Goal: Task Accomplishment & Management: Use online tool/utility

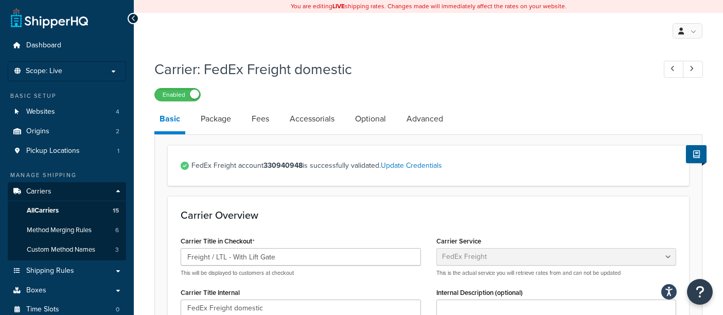
select select "fedExFreight"
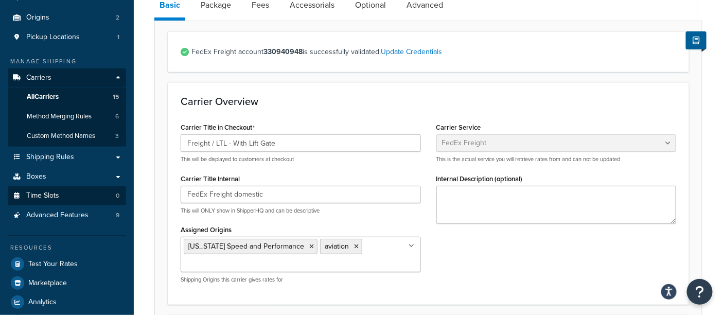
scroll to position [114, 0]
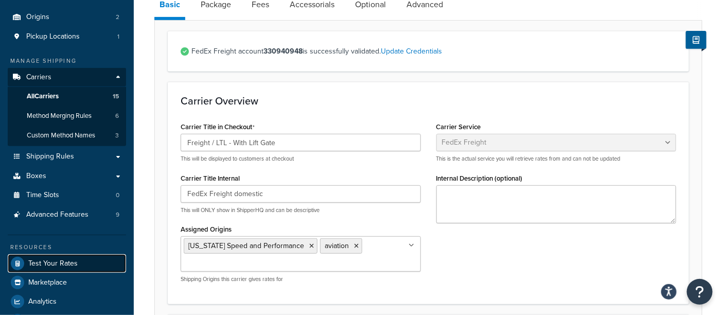
click at [68, 263] on span "Test Your Rates" at bounding box center [52, 263] width 49 height 9
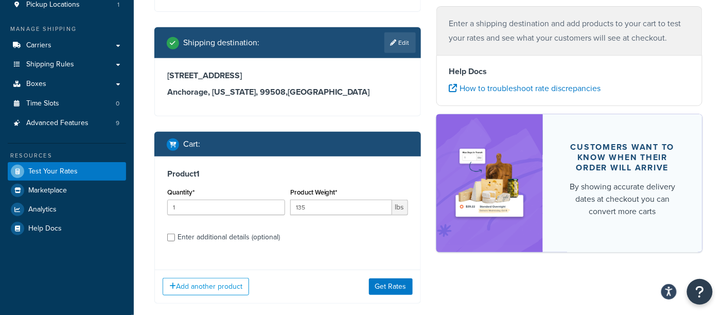
scroll to position [80, 0]
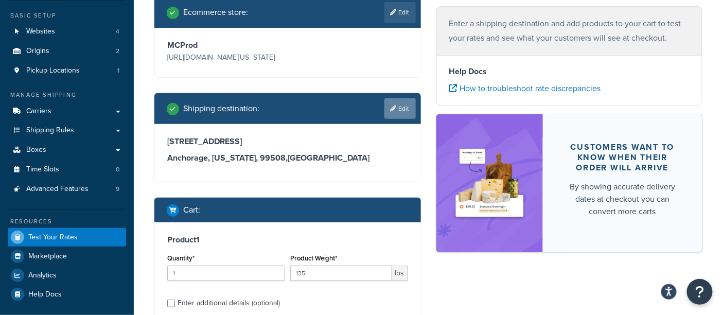
click at [400, 101] on link "Edit" at bounding box center [400, 108] width 31 height 21
select select "AK"
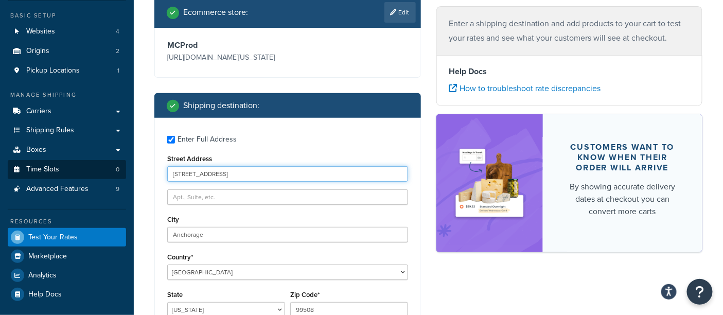
drag, startPoint x: 265, startPoint y: 174, endPoint x: 24, endPoint y: 166, distance: 241.6
click at [21, 167] on div "Dashboard Scope: Live Basic Setup Websites 4 Origins 2 Pickup Locations 1 Manag…" at bounding box center [361, 295] width 723 height 751
type input "[STREET_ADDRESS]"
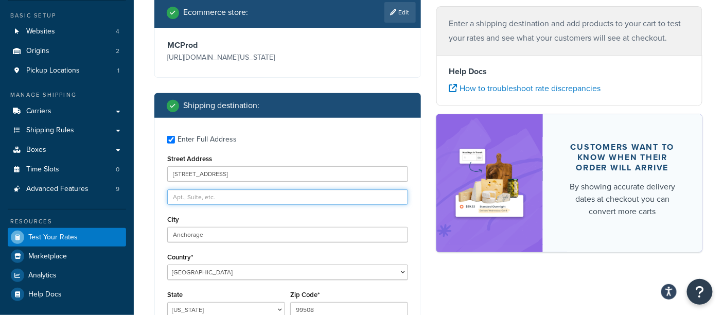
click at [187, 197] on input "text" at bounding box center [287, 196] width 241 height 15
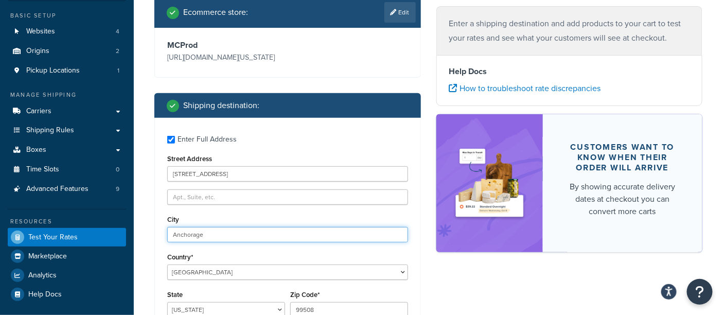
drag, startPoint x: 207, startPoint y: 233, endPoint x: 128, endPoint y: 232, distance: 79.8
click at [131, 232] on div "Dashboard Scope: Live Basic Setup Websites 4 Origins 2 Pickup Locations 1 Manag…" at bounding box center [361, 295] width 723 height 751
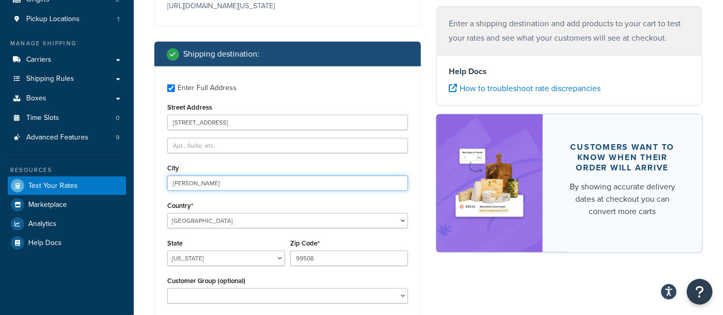
scroll to position [195, 0]
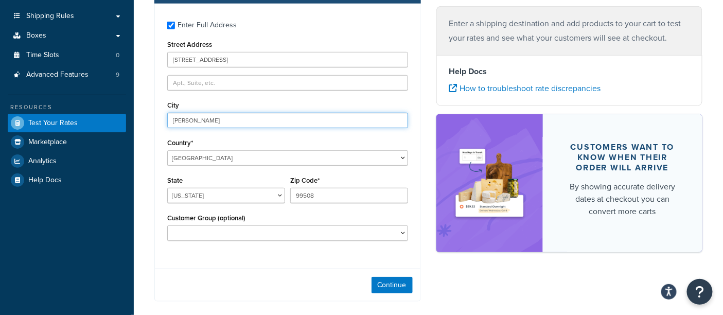
type input "[PERSON_NAME]"
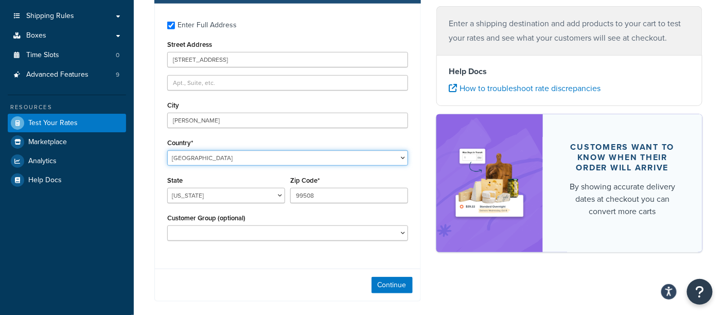
click at [224, 159] on select "[GEOGRAPHIC_DATA] [GEOGRAPHIC_DATA] [GEOGRAPHIC_DATA] [GEOGRAPHIC_DATA] [GEOGRA…" at bounding box center [287, 157] width 241 height 15
click at [167, 150] on select "[GEOGRAPHIC_DATA] [GEOGRAPHIC_DATA] [GEOGRAPHIC_DATA] [GEOGRAPHIC_DATA] [GEOGRA…" at bounding box center [287, 157] width 241 height 15
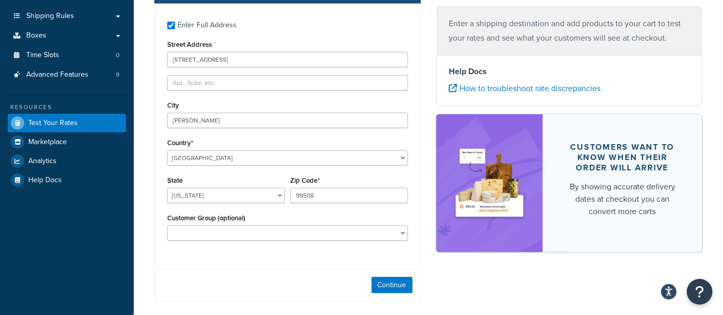
click at [214, 270] on div "Continue" at bounding box center [288, 285] width 266 height 32
click at [217, 200] on select "[US_STATE] [US_STATE] [US_STATE] [US_STATE] [US_STATE] Armed Forces Americas Ar…" at bounding box center [226, 195] width 118 height 15
click at [167, 188] on select "[US_STATE] [US_STATE] [US_STATE] [US_STATE] [US_STATE] Armed Forces Americas Ar…" at bounding box center [226, 195] width 118 height 15
click at [234, 195] on select "[US_STATE] [US_STATE] [US_STATE] [US_STATE] [US_STATE] Armed Forces Americas Ar…" at bounding box center [226, 195] width 118 height 15
select select "OH"
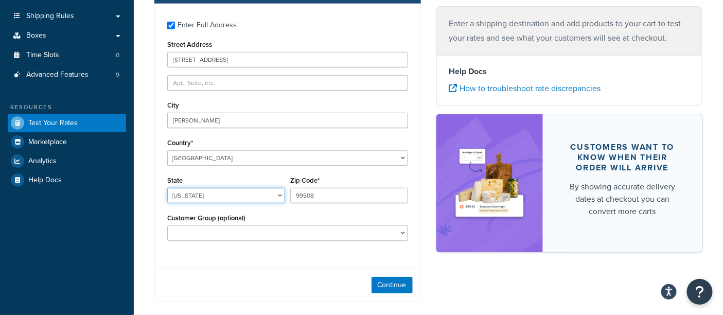
click at [167, 188] on select "[US_STATE] [US_STATE] [US_STATE] [US_STATE] [US_STATE] Armed Forces Americas Ar…" at bounding box center [226, 195] width 118 height 15
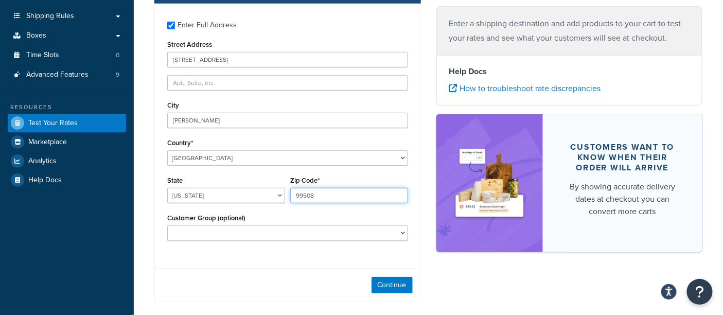
click at [340, 195] on input "99508" at bounding box center [349, 195] width 118 height 15
drag, startPoint x: 340, startPoint y: 195, endPoint x: 256, endPoint y: 189, distance: 84.6
click at [256, 190] on div "State [US_STATE] [US_STATE] [US_STATE] [US_STATE] [US_STATE] Armed Forces Ameri…" at bounding box center [288, 193] width 246 height 38
type input "44256"
click at [297, 271] on div "Continue" at bounding box center [288, 285] width 266 height 32
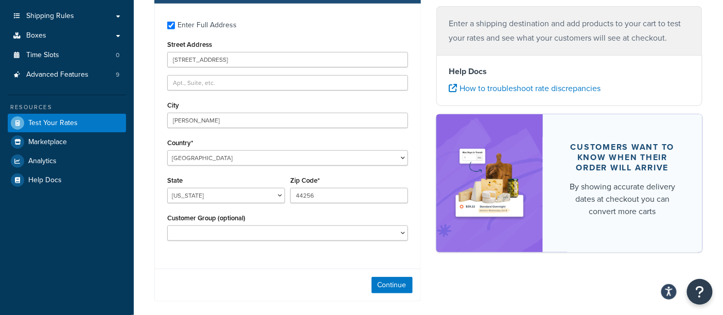
click at [323, 267] on div "Enter Full Address Street Address [STREET_ADDRESS][PERSON_NAME] [GEOGRAPHIC_DAT…" at bounding box center [287, 153] width 267 height 298
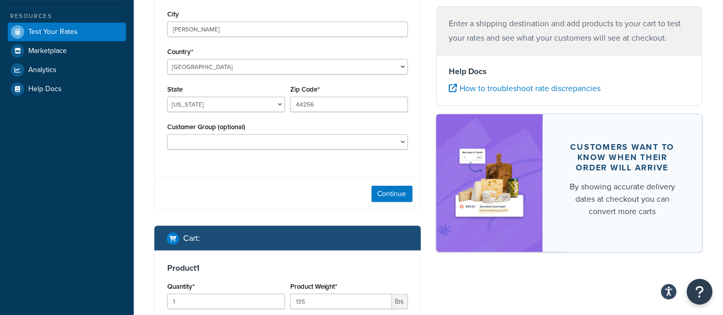
scroll to position [309, 0]
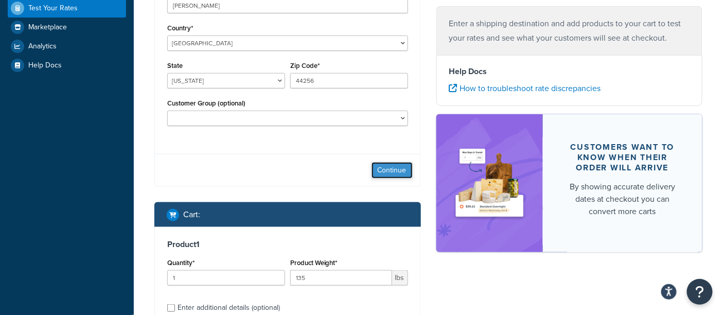
click at [388, 164] on button "Continue" at bounding box center [392, 170] width 41 height 16
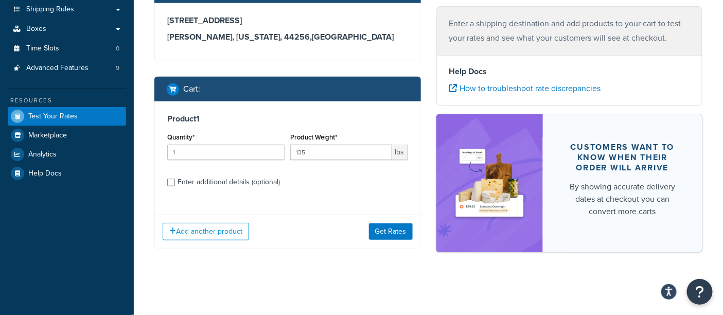
scroll to position [201, 0]
click at [351, 158] on input "135" at bounding box center [341, 152] width 102 height 15
drag, startPoint x: 345, startPoint y: 154, endPoint x: 262, endPoint y: 152, distance: 83.9
click at [262, 152] on div "Quantity* 1 Product Weight* 135 lbs" at bounding box center [288, 149] width 246 height 38
type input "26.45"
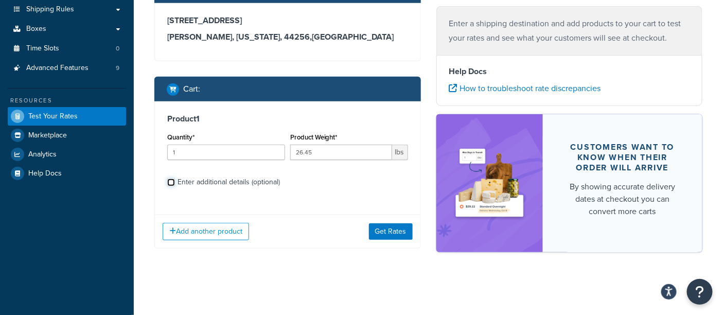
click at [171, 184] on input "Enter additional details (optional)" at bounding box center [171, 183] width 8 height 8
checkbox input "true"
select select "83949"
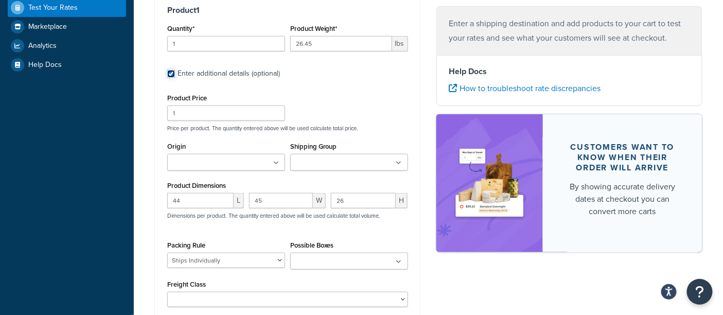
scroll to position [316, 0]
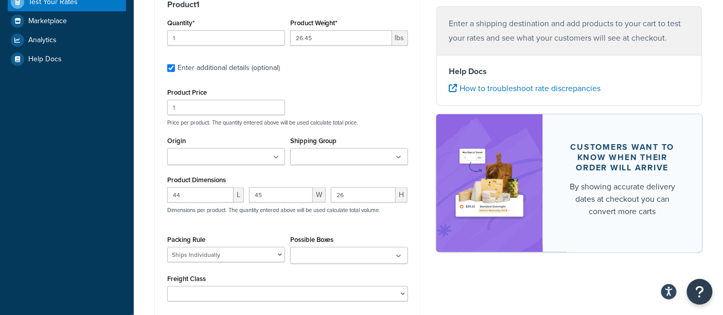
click at [251, 157] on ul at bounding box center [226, 156] width 118 height 17
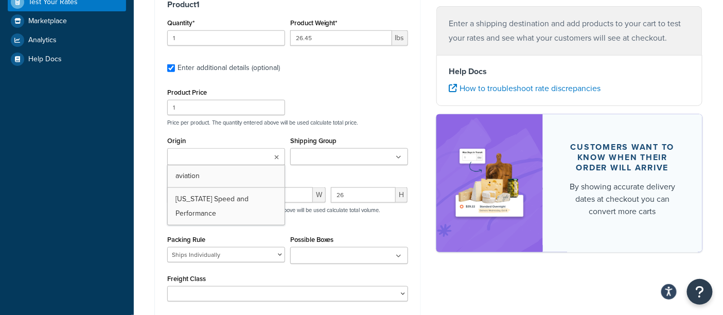
click at [251, 157] on ul at bounding box center [226, 156] width 118 height 17
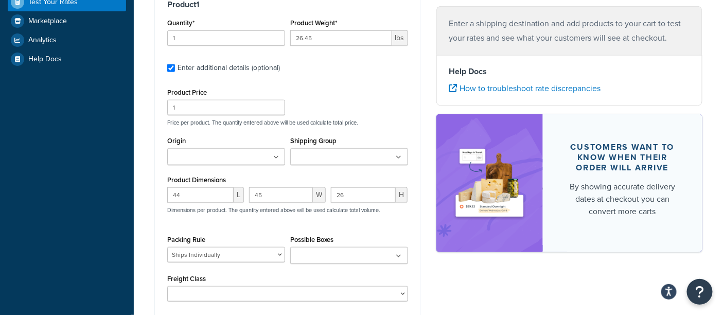
click at [326, 119] on p "Price per product. The quantity entered above will be used calculate total pric…" at bounding box center [288, 122] width 246 height 7
drag, startPoint x: 177, startPoint y: 195, endPoint x: 118, endPoint y: 194, distance: 58.2
click at [120, 194] on div "Dashboard Scope: Live Basic Setup Websites 4 Origins 2 Pickup Locations 1 Manag…" at bounding box center [361, 57] width 723 height 746
type input "24"
type input "12"
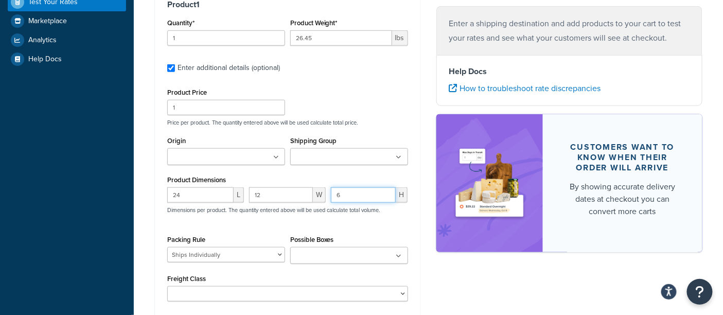
type input "6"
click at [244, 262] on select "BRA 2 Box Packing Rule Cylinder Head 2 box Packing Rule Ships Individually" at bounding box center [226, 254] width 118 height 15
select select
click at [167, 248] on select "BRA 2 Box Packing Rule Cylinder Head 2 box Packing Rule Ships Individually" at bounding box center [226, 254] width 118 height 15
click at [545, 291] on div "Ecommerce store : Edit MCProd [URL][DOMAIN_NAME][US_STATE] Shipping destination…" at bounding box center [429, 70] width 564 height 617
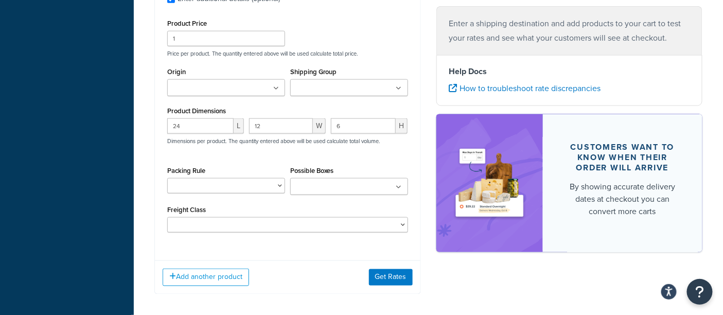
scroll to position [373, 0]
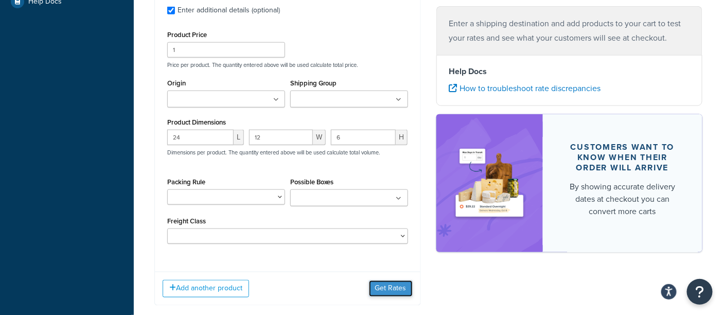
click at [385, 289] on button "Get Rates" at bounding box center [391, 289] width 44 height 16
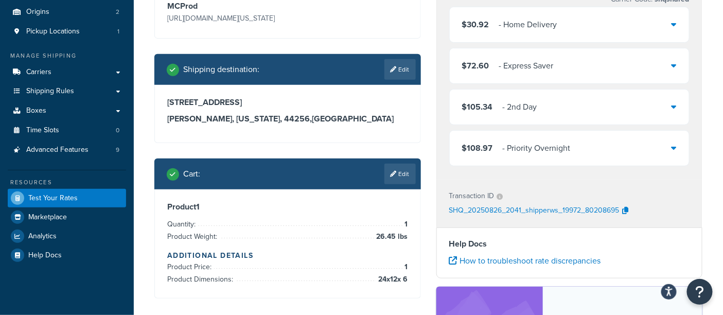
scroll to position [60, 0]
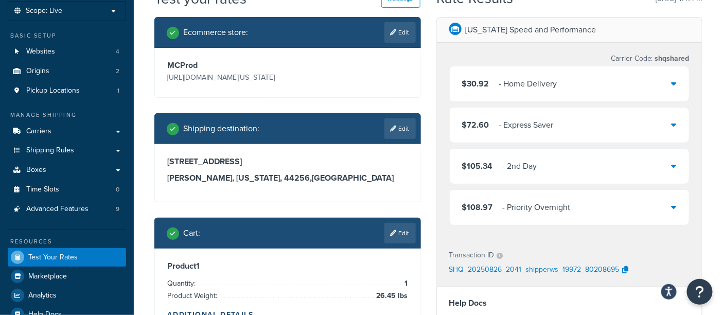
click at [598, 92] on div "$30.92 - Home Delivery" at bounding box center [570, 83] width 240 height 35
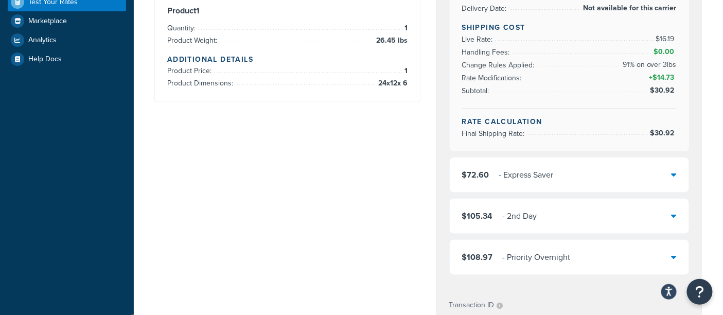
scroll to position [346, 0]
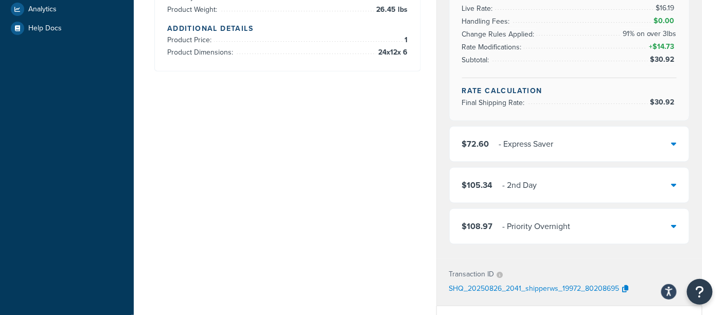
click at [595, 143] on div "$72.60 - Express Saver" at bounding box center [570, 144] width 240 height 35
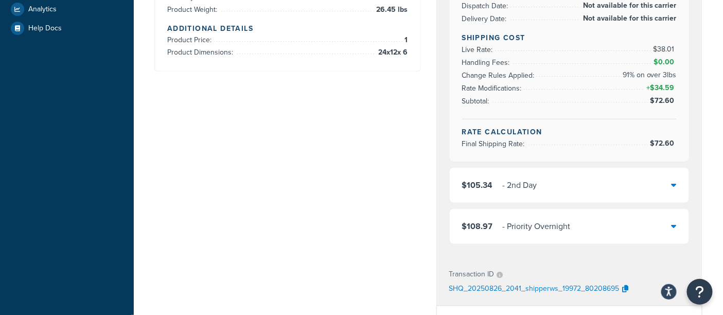
scroll to position [404, 0]
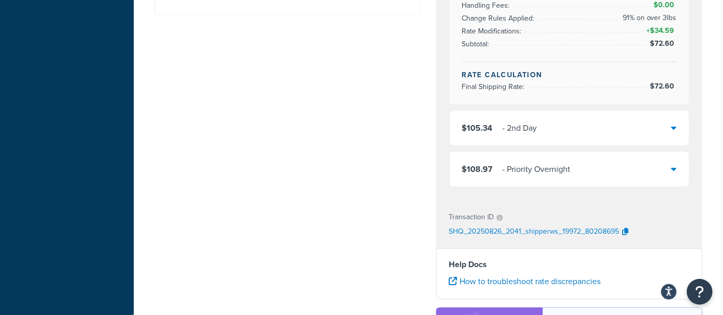
click at [595, 133] on div "$105.34 - 2nd Day" at bounding box center [570, 128] width 240 height 35
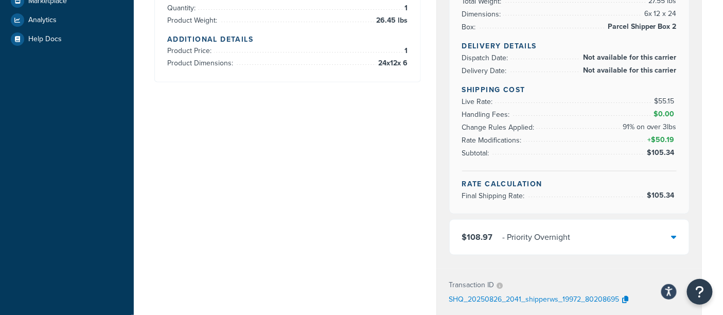
scroll to position [346, 0]
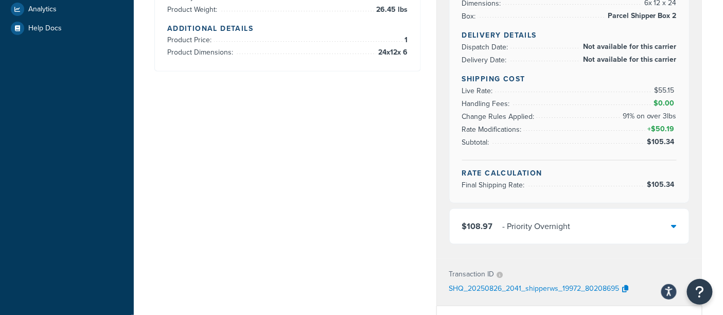
click at [595, 223] on div "$108.97 - Priority Overnight" at bounding box center [570, 226] width 240 height 35
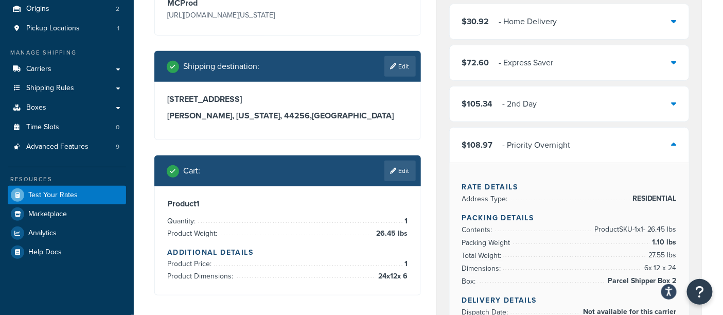
scroll to position [117, 0]
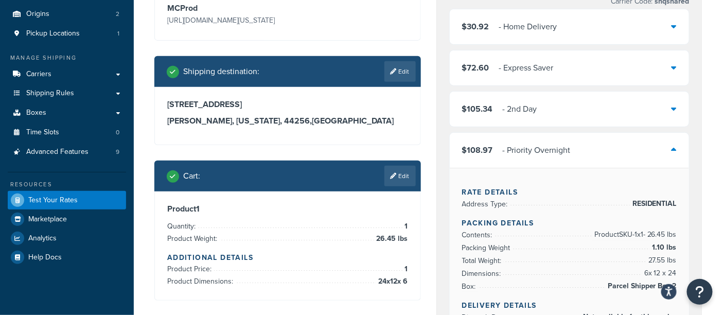
click at [522, 153] on div "- Priority Overnight" at bounding box center [537, 150] width 68 height 14
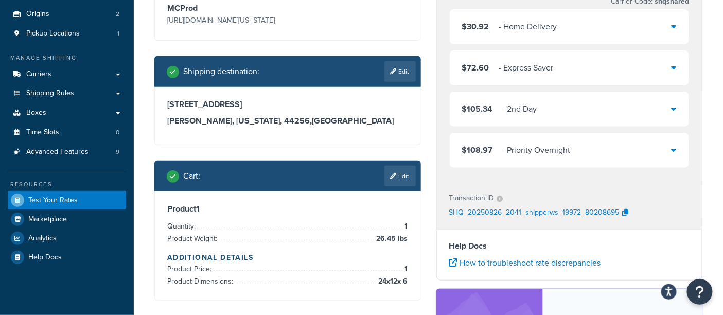
click at [522, 148] on div "- Priority Overnight" at bounding box center [537, 150] width 68 height 14
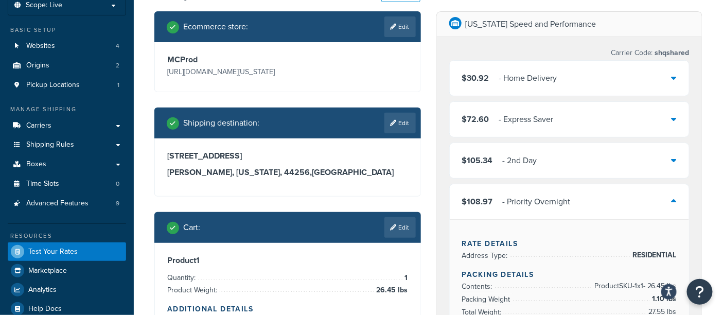
scroll to position [60, 0]
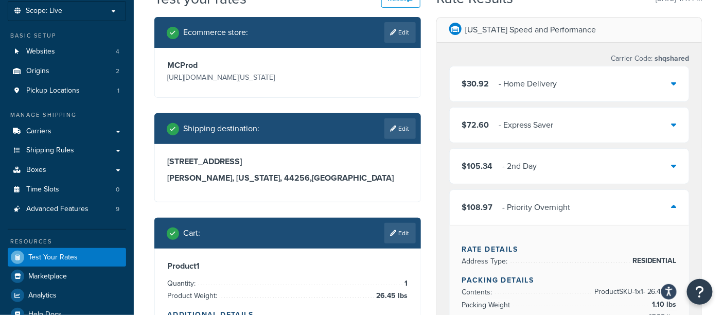
click at [548, 206] on div "- Priority Overnight" at bounding box center [537, 207] width 68 height 14
